Goal: Task Accomplishment & Management: Manage account settings

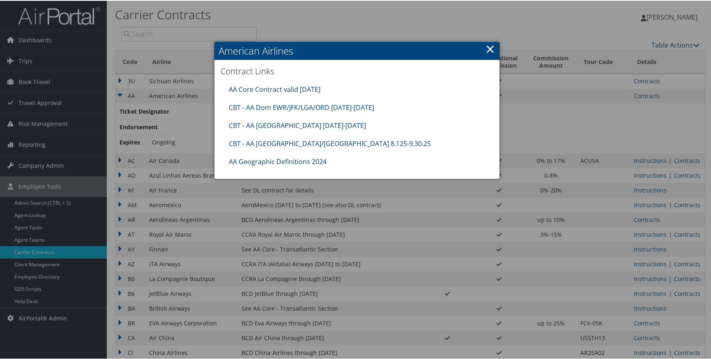
click at [486, 42] on link "×" at bounding box center [489, 48] width 9 height 16
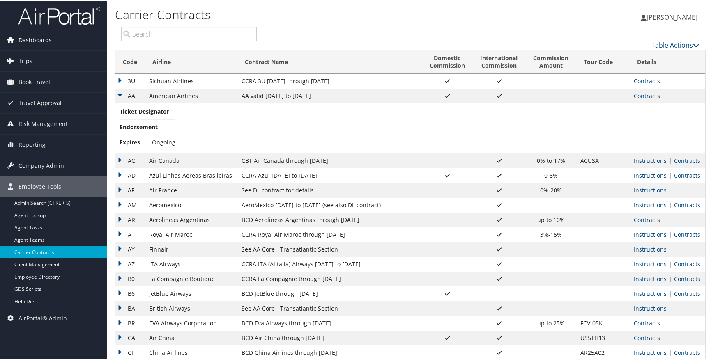
click at [92, 39] on link "Dashboards" at bounding box center [53, 39] width 107 height 21
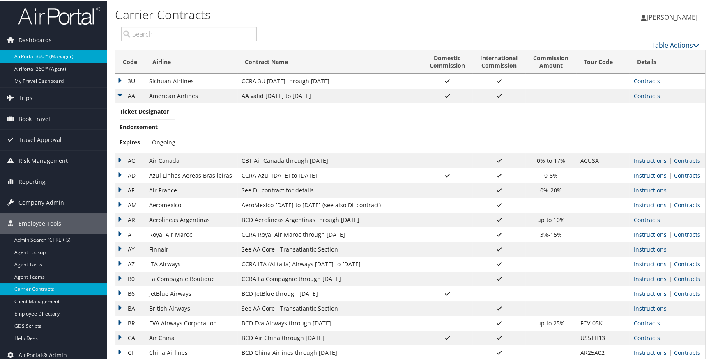
click at [82, 53] on link "AirPortal 360™ (Manager)" at bounding box center [53, 56] width 107 height 12
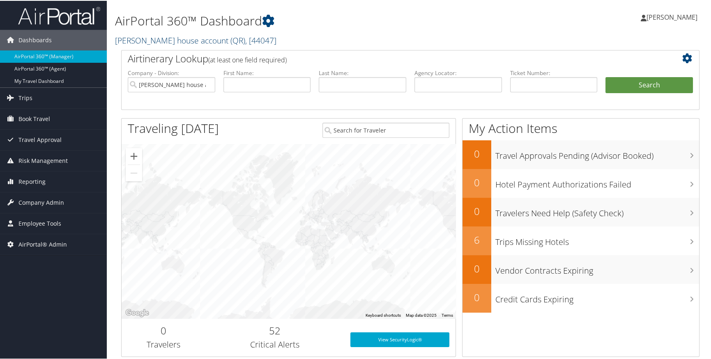
click at [245, 39] on span ", [ 44047 ]" at bounding box center [260, 39] width 31 height 11
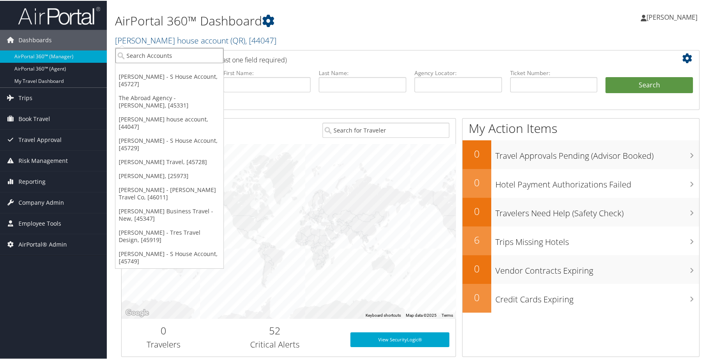
click at [186, 59] on input "search" at bounding box center [169, 54] width 108 height 15
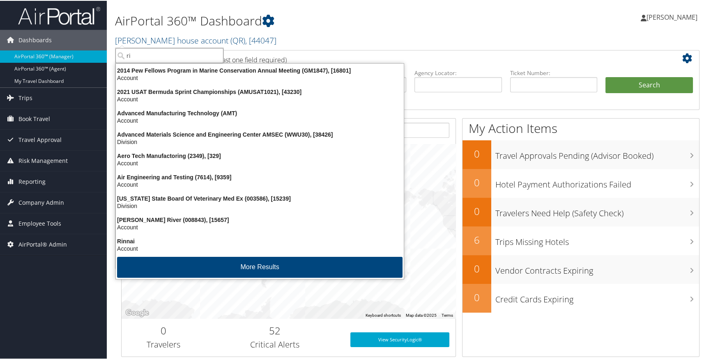
type input "r"
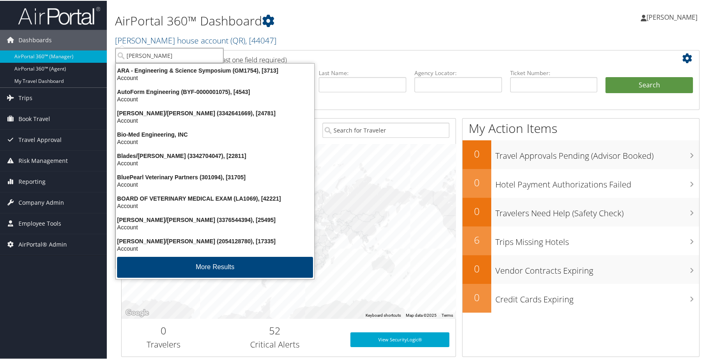
type input "erin pop"
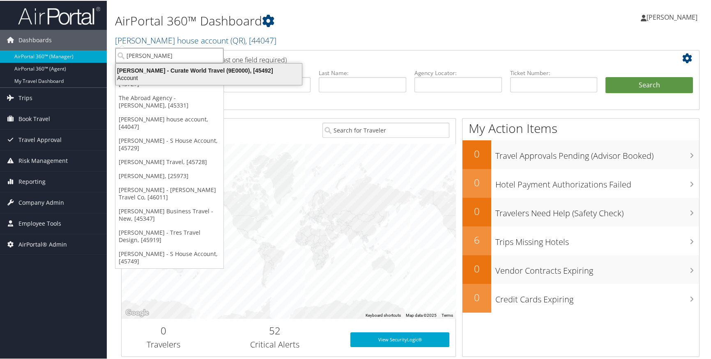
click at [174, 75] on div "Account" at bounding box center [209, 77] width 196 height 7
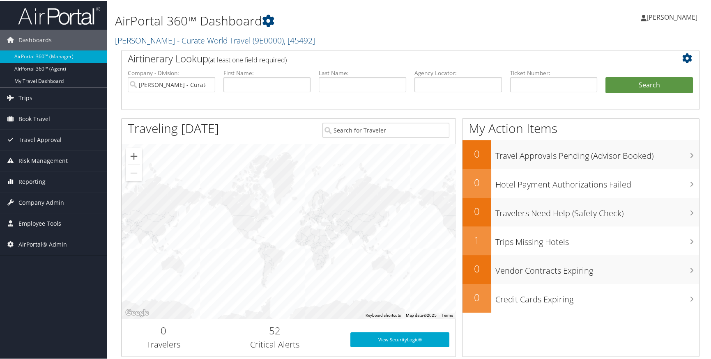
click at [30, 180] on span "Reporting" at bounding box center [31, 181] width 27 height 21
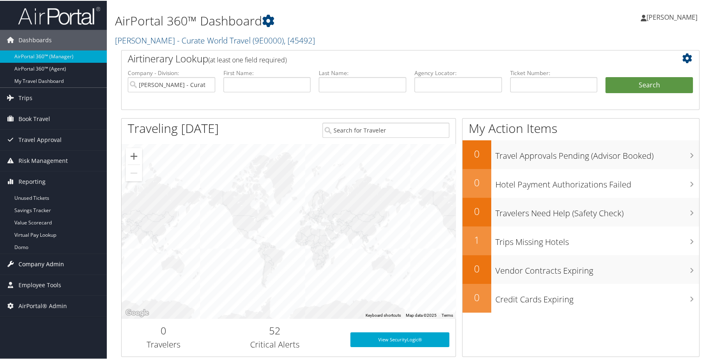
click at [49, 265] on span "Company Admin" at bounding box center [41, 263] width 46 height 21
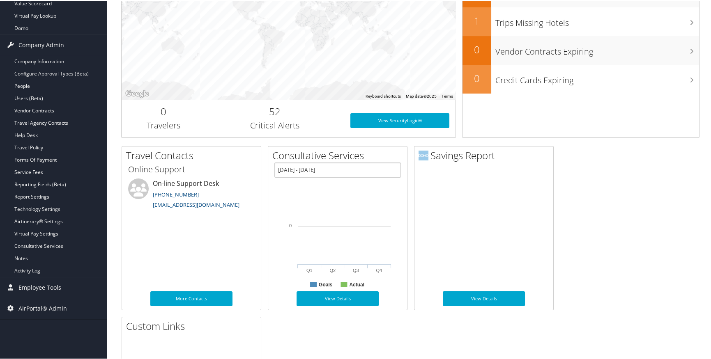
scroll to position [254, 0]
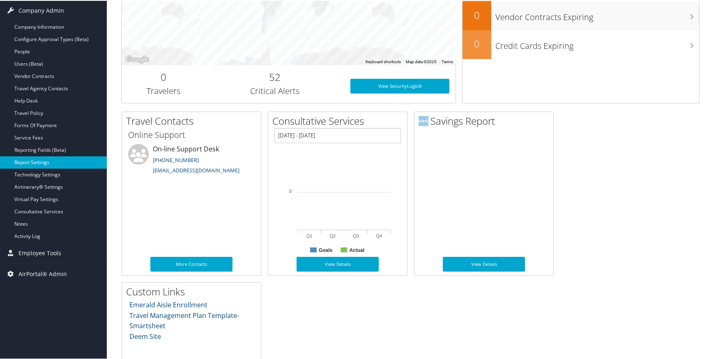
click at [62, 163] on link "Report Settings" at bounding box center [53, 162] width 107 height 12
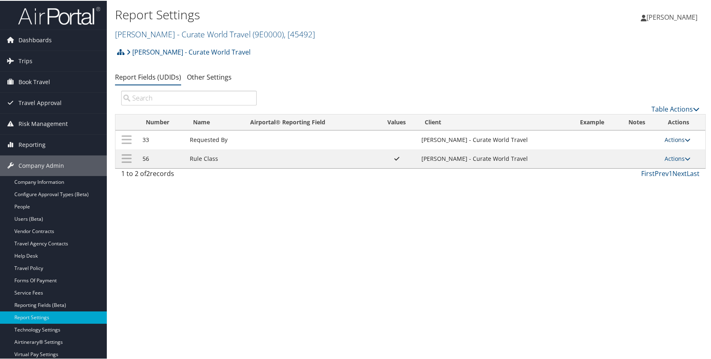
click at [674, 140] on link "Actions" at bounding box center [678, 139] width 26 height 8
click at [629, 176] on link "Edit" at bounding box center [642, 179] width 89 height 14
select select "trip"
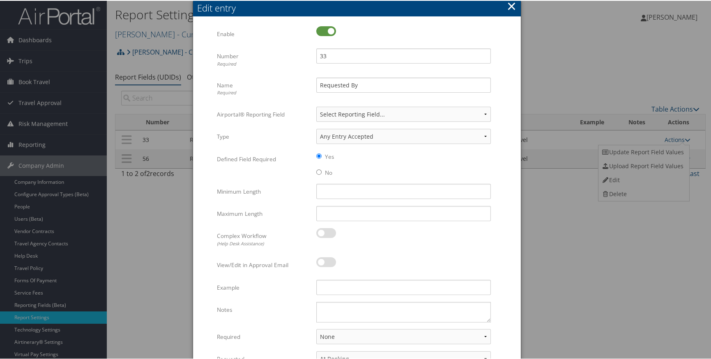
drag, startPoint x: 710, startPoint y: 251, endPoint x: 706, endPoint y: 278, distance: 27.5
click at [706, 278] on div at bounding box center [357, 179] width 714 height 359
click at [505, 262] on form "Multiple values The selected items contain different values for this input. To …" at bounding box center [356, 221] width 311 height 393
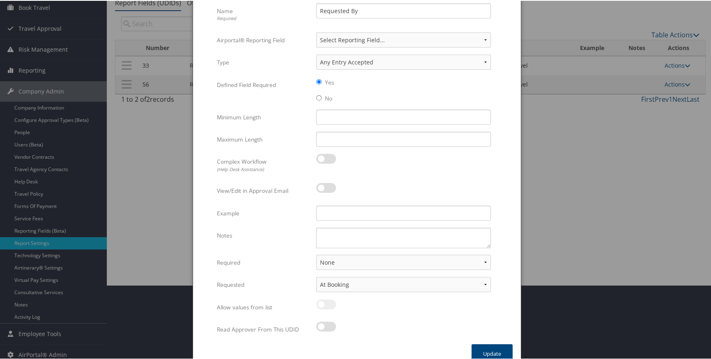
scroll to position [86, 0]
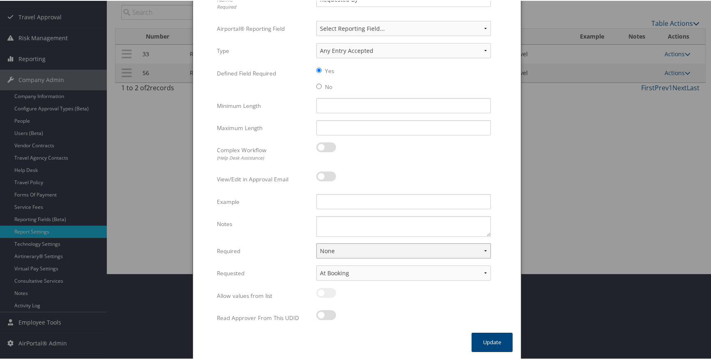
click at [482, 248] on select "None For Guest Travelers For Profiled Travelers For Both" at bounding box center [403, 250] width 175 height 15
click at [504, 81] on form "Multiple values The selected items contain different values for this input. To …" at bounding box center [356, 136] width 311 height 393
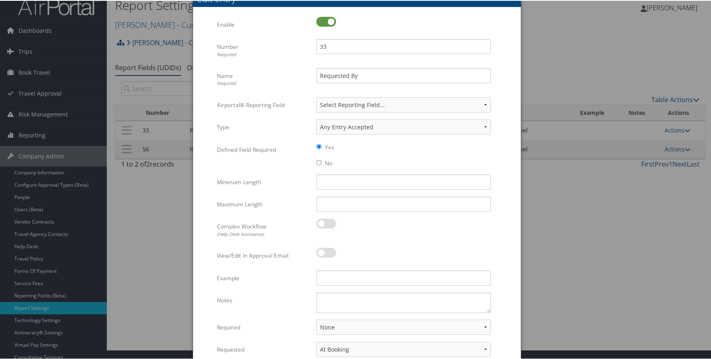
scroll to position [0, 0]
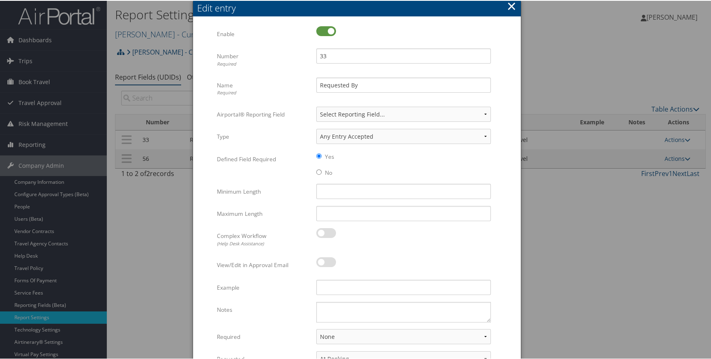
click at [327, 31] on label at bounding box center [326, 30] width 20 height 10
click at [326, 31] on input "checkbox" at bounding box center [322, 31] width 5 height 5
checkbox input "false"
click at [508, 50] on form "Multiple values The selected items contain different values for this input. To …" at bounding box center [356, 221] width 311 height 393
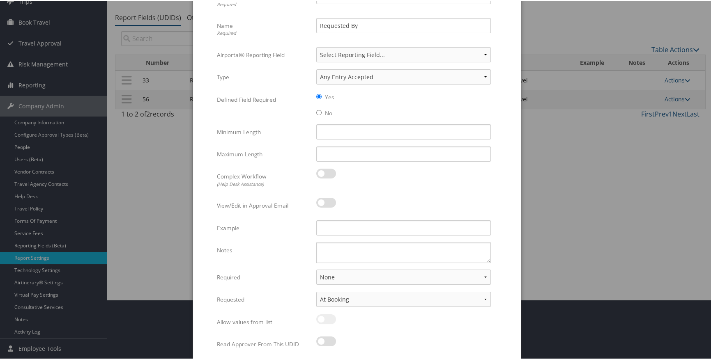
scroll to position [86, 0]
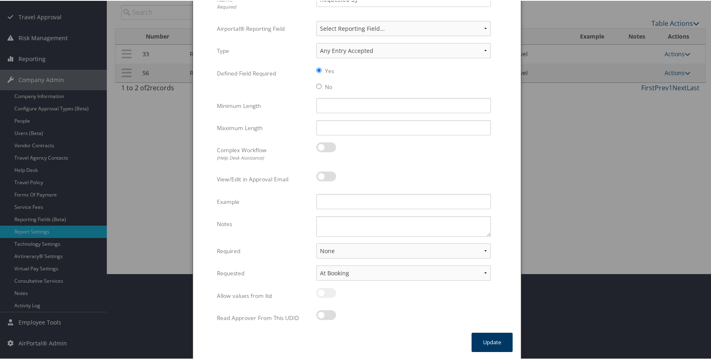
click at [492, 340] on button "Update" at bounding box center [491, 341] width 41 height 19
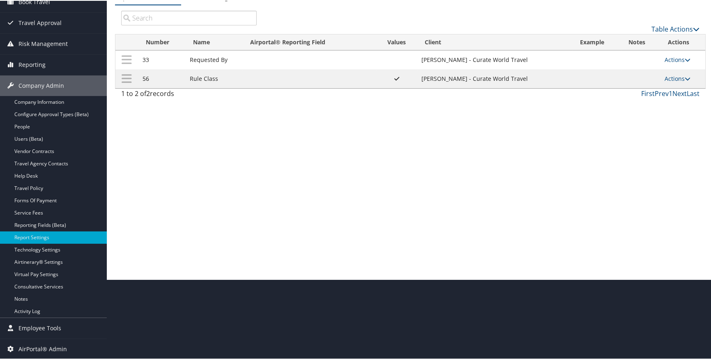
scroll to position [80, 0]
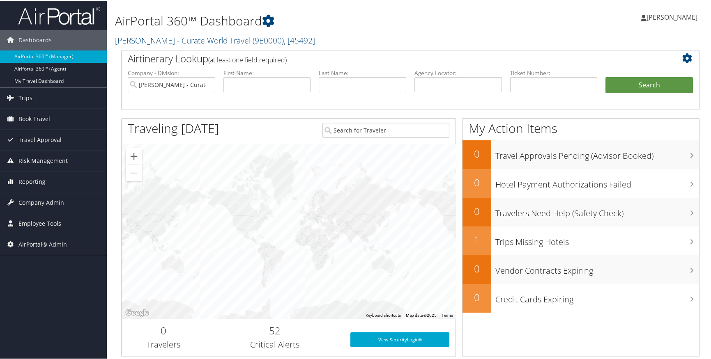
click at [44, 182] on span "Reporting" at bounding box center [31, 181] width 27 height 21
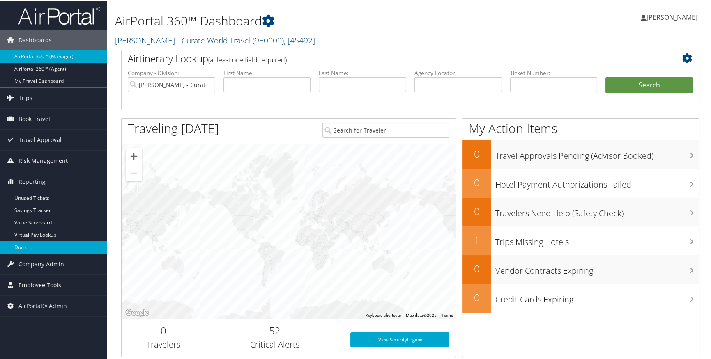
click at [33, 251] on link "Domo" at bounding box center [53, 247] width 107 height 12
